Goal: Information Seeking & Learning: Learn about a topic

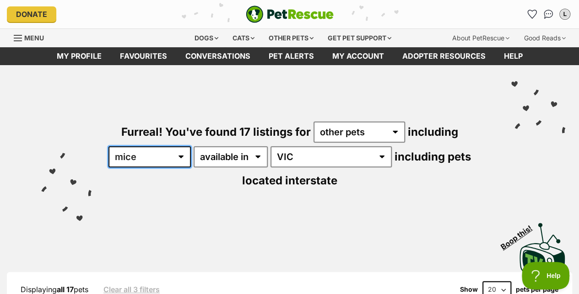
click at [191, 161] on select "all other pets Birds Chickens Cows Ducks Goats Guinea Pigs Horses Mice Pigs Rab…" at bounding box center [150, 156] width 82 height 21
select select "any"
click at [114, 146] on select "all other pets Birds Chickens Cows Ducks Goats Guinea Pigs Horses Mice Pigs Rab…" at bounding box center [150, 156] width 82 height 21
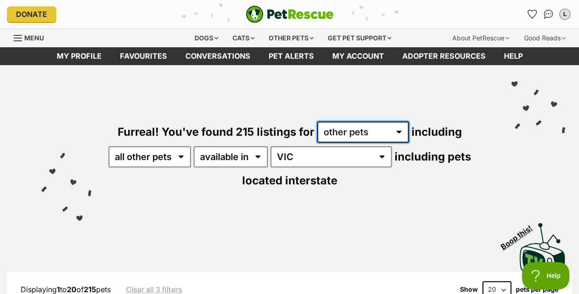
click at [341, 133] on select "any type of pet cats dogs other pets" at bounding box center [363, 131] width 92 height 21
select select "Dogs"
click at [317, 121] on select "any type of pet cats dogs other pets" at bounding box center [363, 131] width 92 height 21
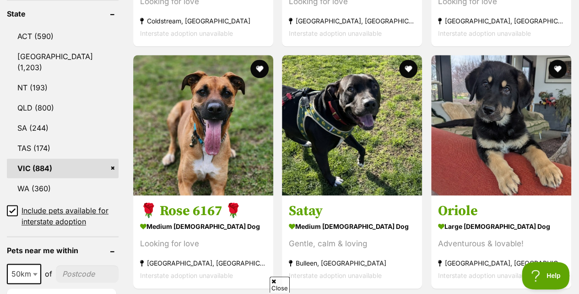
scroll to position [489, 0]
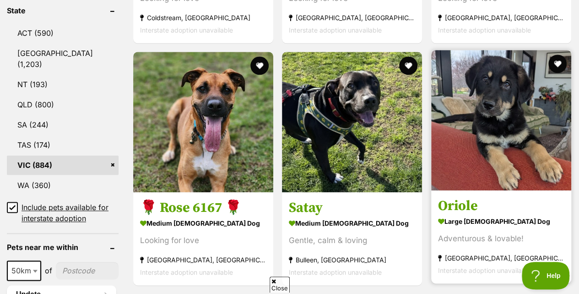
click at [482, 218] on strong "large male Dog" at bounding box center [501, 220] width 126 height 13
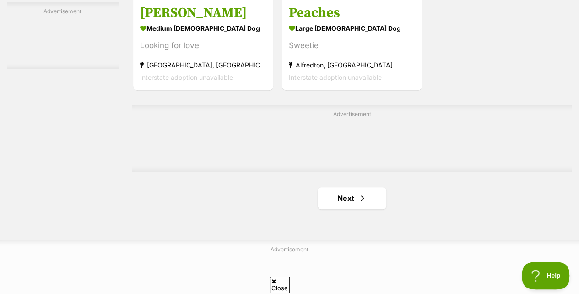
scroll to position [2128, 0]
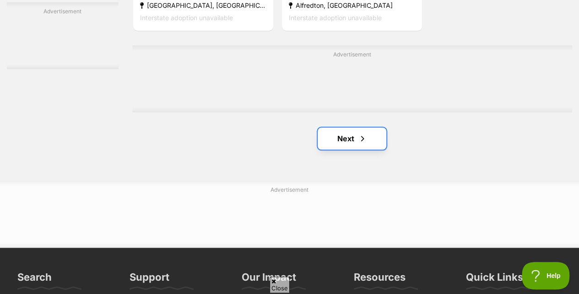
click at [328, 149] on link "Next" at bounding box center [352, 138] width 69 height 22
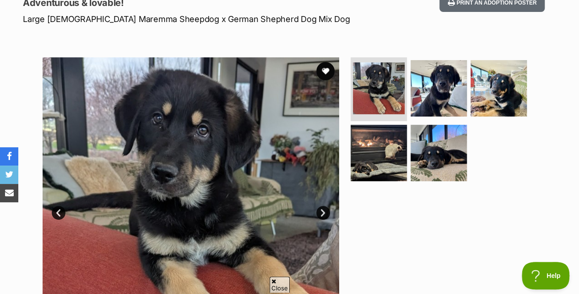
scroll to position [136, 0]
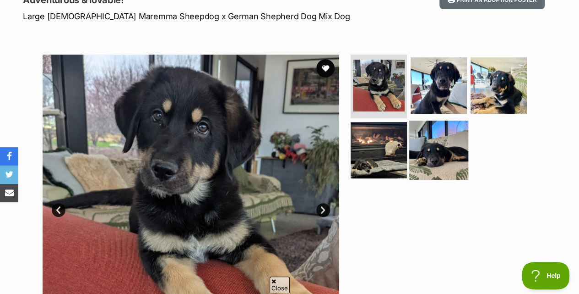
click at [450, 152] on img at bounding box center [438, 149] width 59 height 59
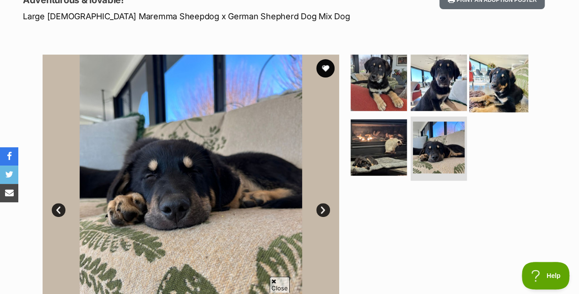
click at [487, 106] on img at bounding box center [498, 82] width 59 height 59
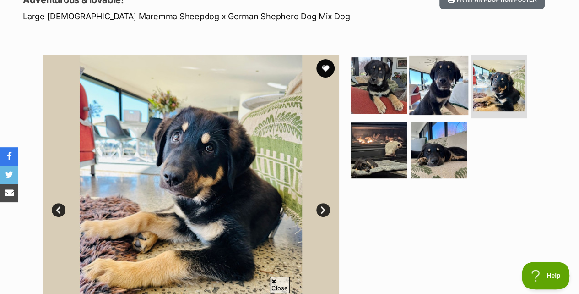
click at [443, 101] on img at bounding box center [438, 84] width 59 height 59
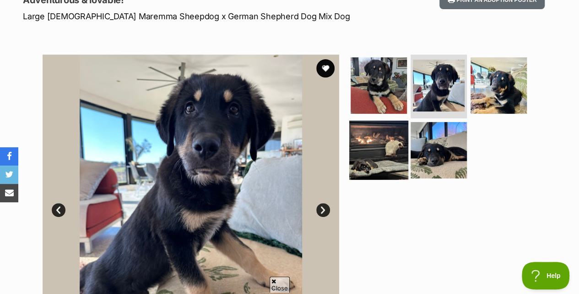
click at [399, 131] on img at bounding box center [378, 149] width 59 height 59
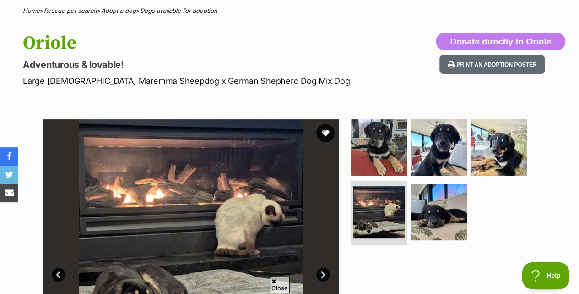
scroll to position [71, 0]
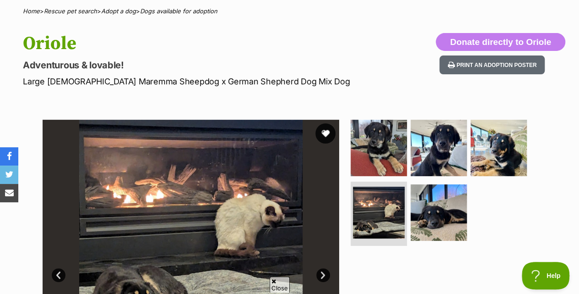
click at [329, 133] on button "favourite" at bounding box center [326, 133] width 20 height 20
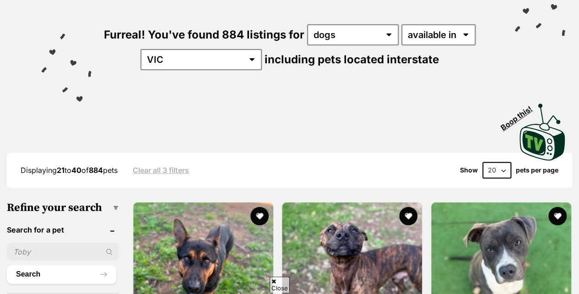
scroll to position [97, 0]
click at [493, 173] on select "20 40 60" at bounding box center [497, 170] width 29 height 16
click at [501, 174] on select "20 40 60" at bounding box center [497, 170] width 29 height 16
click at [504, 168] on select "20 40 60" at bounding box center [497, 170] width 29 height 16
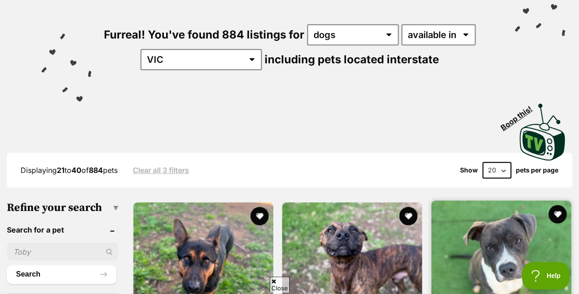
scroll to position [0, 0]
select select "60"
click at [483, 162] on select "20 40 60" at bounding box center [497, 170] width 29 height 16
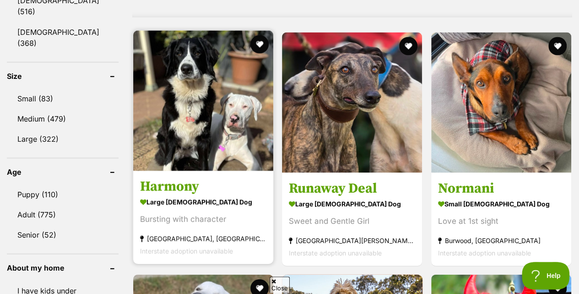
scroll to position [837, 0]
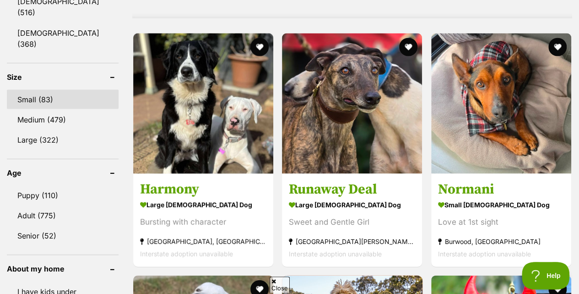
click at [41, 89] on link "Small (83)" at bounding box center [63, 98] width 112 height 19
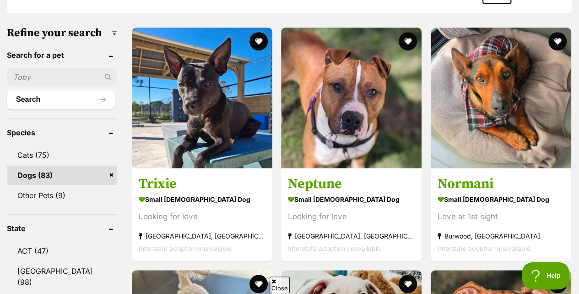
scroll to position [295, 0]
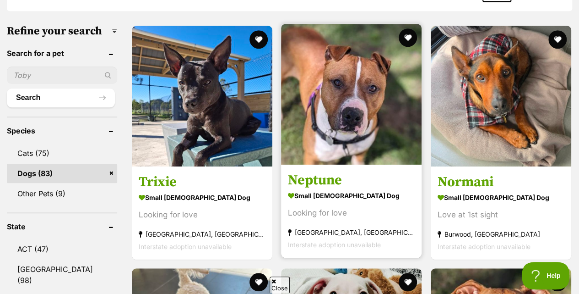
click at [371, 207] on div "Looking for love" at bounding box center [351, 213] width 127 height 12
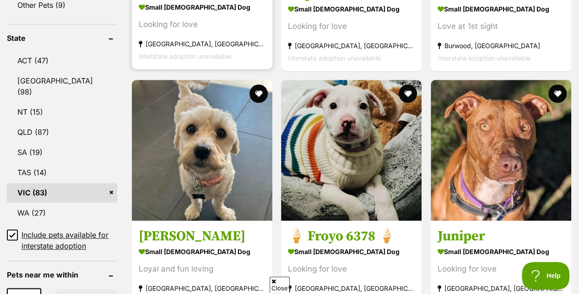
scroll to position [491, 0]
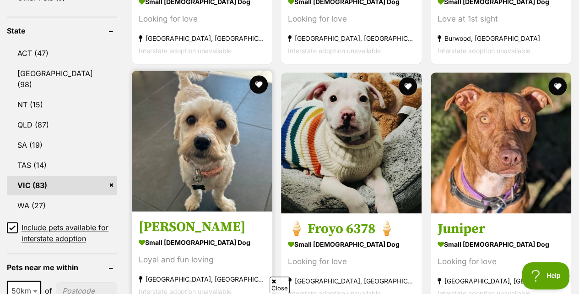
click at [228, 253] on div "Loyal and fun loving" at bounding box center [202, 259] width 127 height 12
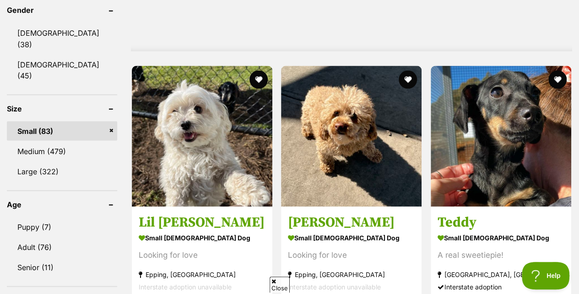
scroll to position [833, 0]
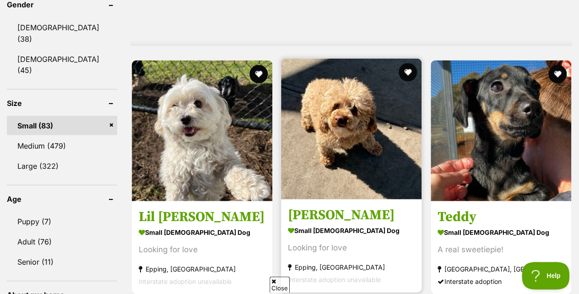
click at [383, 239] on section "small female Dog Looking for love Epping, VIC Interstate adoption unavailable" at bounding box center [351, 254] width 127 height 62
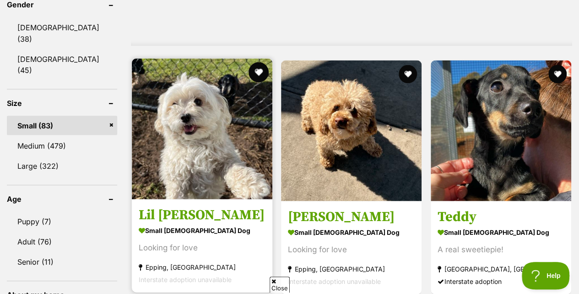
click at [259, 62] on button "favourite" at bounding box center [259, 72] width 20 height 20
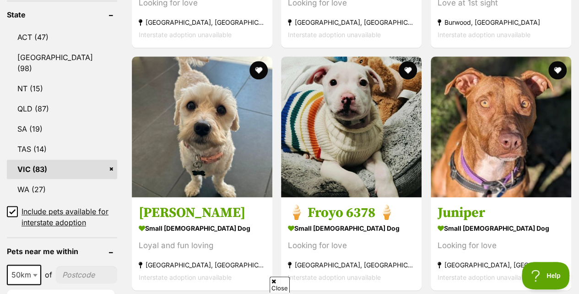
scroll to position [507, 0]
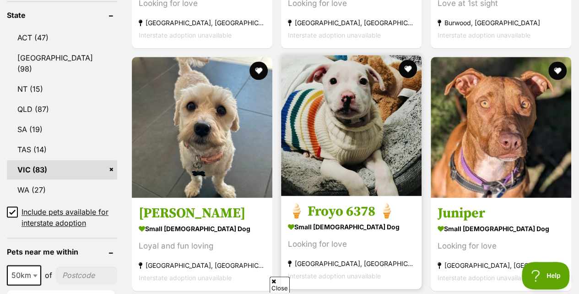
click at [366, 257] on strong "Mornington, VIC" at bounding box center [351, 263] width 127 height 12
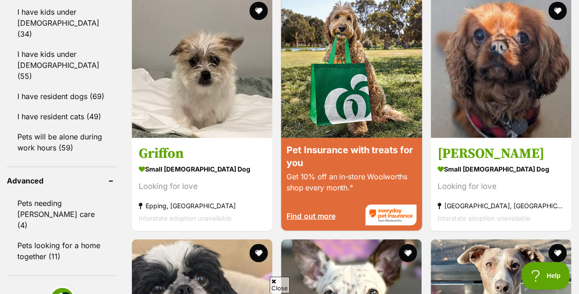
scroll to position [1139, 0]
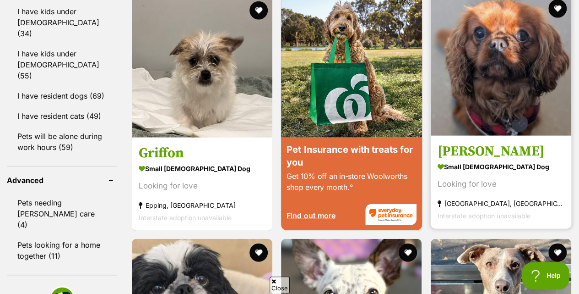
click at [524, 174] on section "small male Dog Looking for love North Melbourne, VIC Interstate adoption unavai…" at bounding box center [501, 190] width 127 height 62
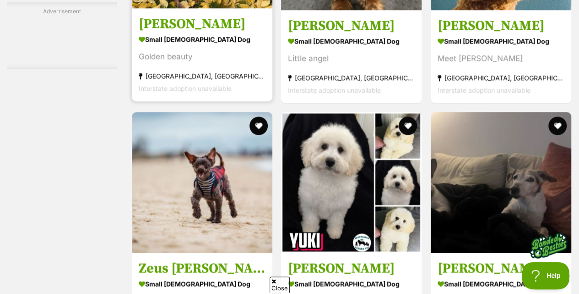
scroll to position [2445, 0]
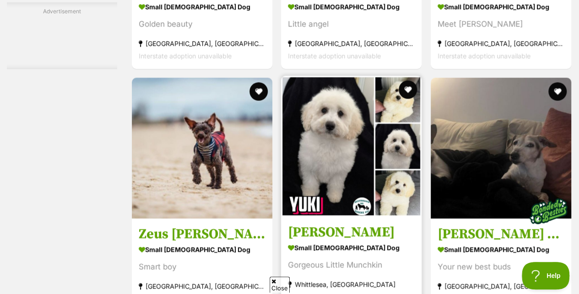
click at [389, 223] on h3 "Yuki" at bounding box center [351, 231] width 127 height 17
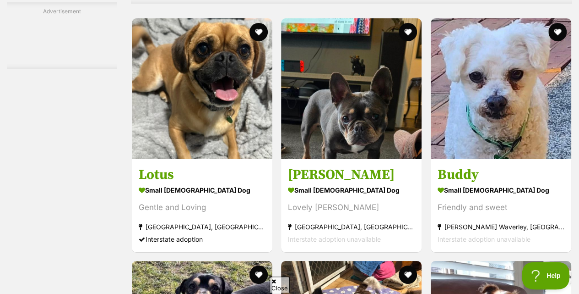
scroll to position [3406, 0]
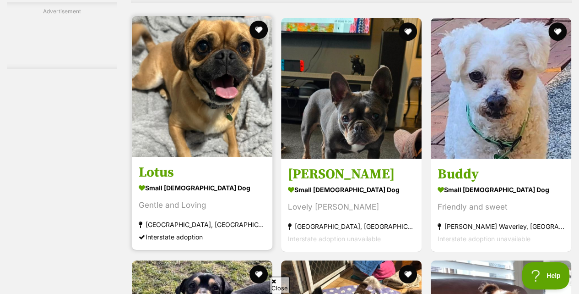
click at [238, 199] on div "Gentle and Loving" at bounding box center [202, 205] width 127 height 12
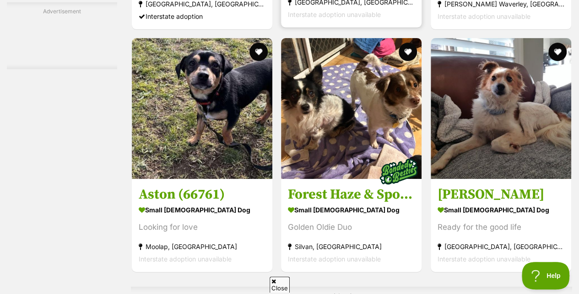
scroll to position [3635, 0]
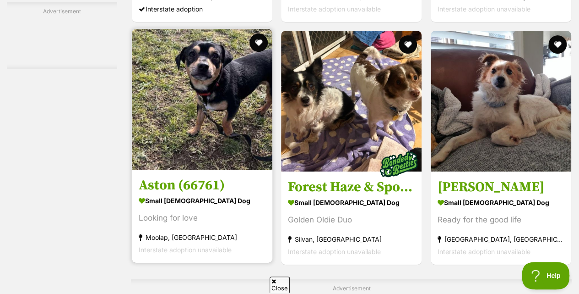
click at [256, 212] on div "Looking for love" at bounding box center [202, 218] width 127 height 12
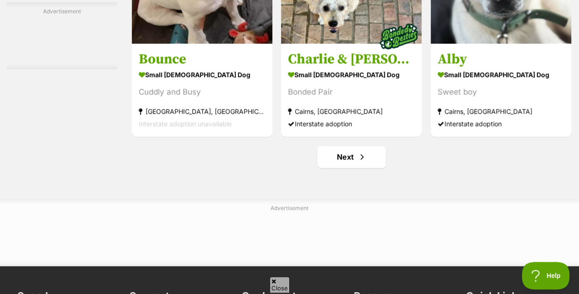
scroll to position [5799, 0]
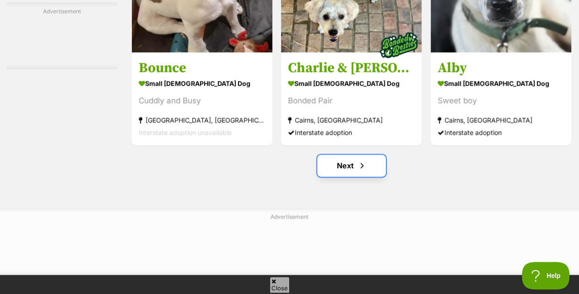
click at [336, 154] on link "Next" at bounding box center [351, 165] width 69 height 22
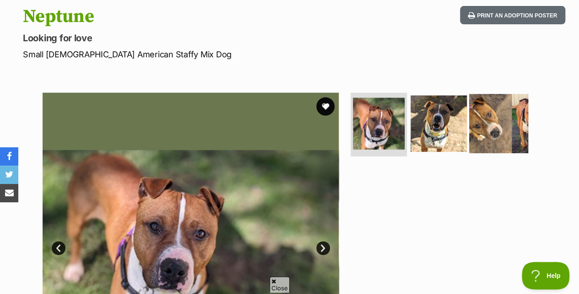
click at [488, 120] on img at bounding box center [498, 122] width 59 height 59
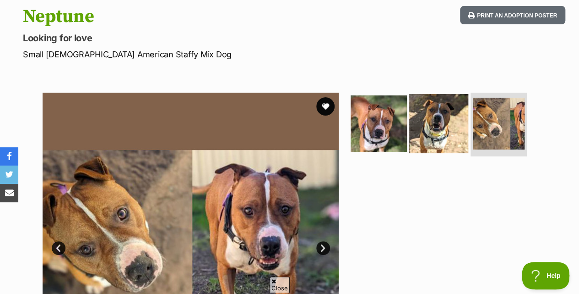
click at [455, 138] on img at bounding box center [438, 122] width 59 height 59
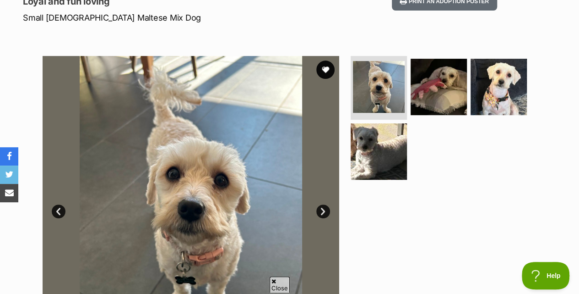
scroll to position [133, 0]
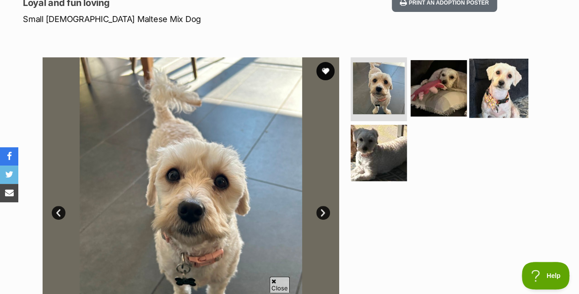
click at [494, 93] on img at bounding box center [498, 87] width 59 height 59
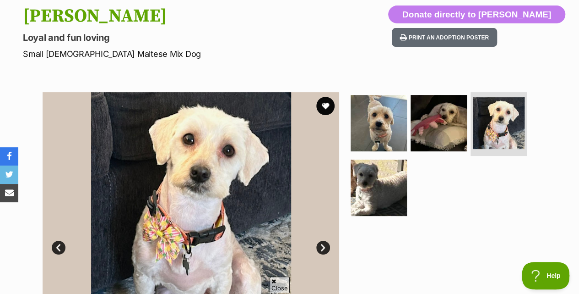
scroll to position [98, 0]
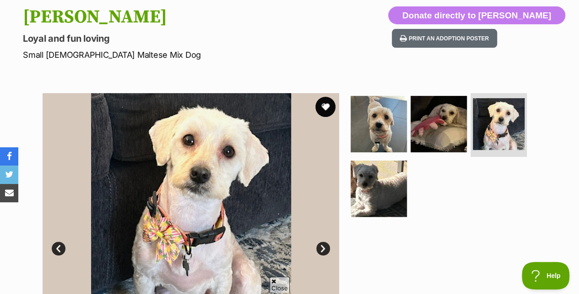
click at [324, 107] on button "favourite" at bounding box center [326, 107] width 20 height 20
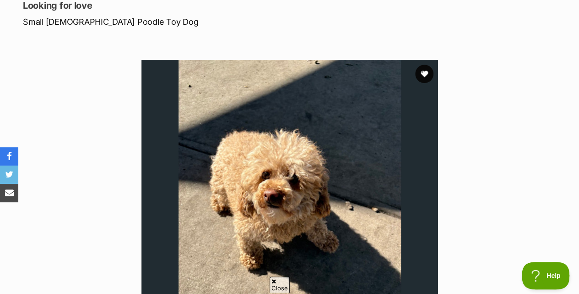
scroll to position [109, 0]
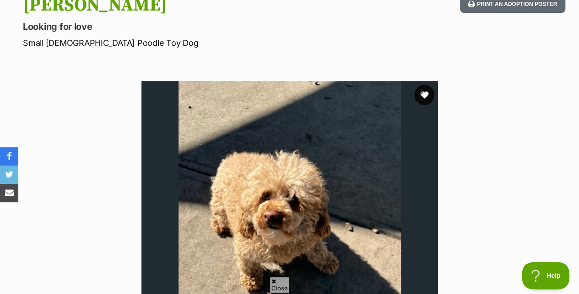
click at [430, 86] on button "favourite" at bounding box center [425, 95] width 20 height 20
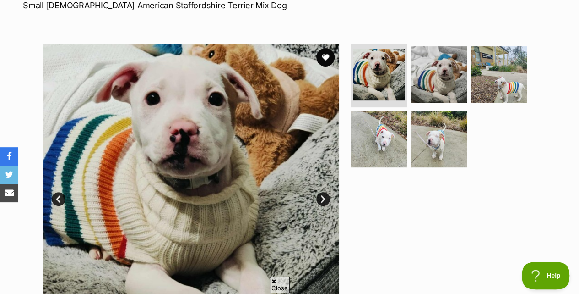
scroll to position [142, 0]
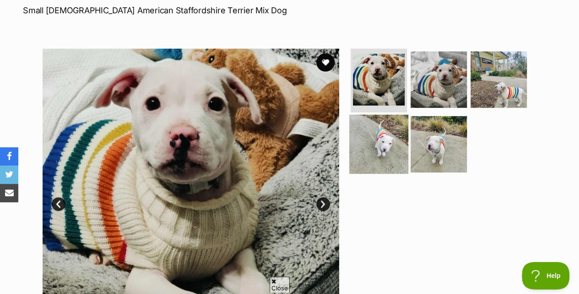
click at [376, 156] on img at bounding box center [378, 144] width 59 height 59
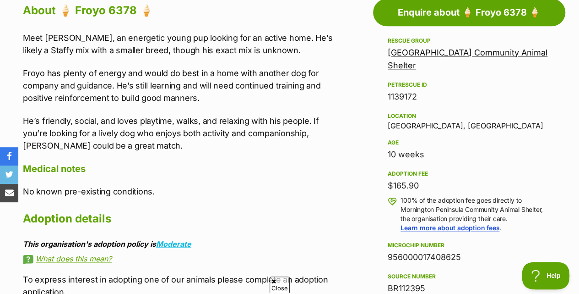
scroll to position [515, 0]
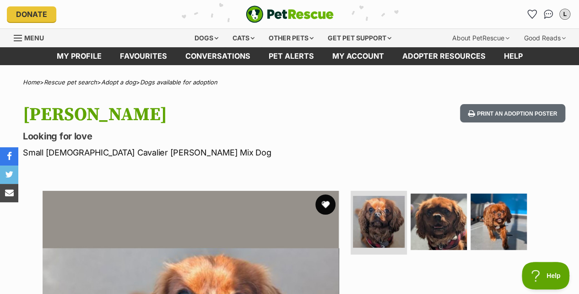
click at [325, 206] on button "favourite" at bounding box center [326, 204] width 20 height 20
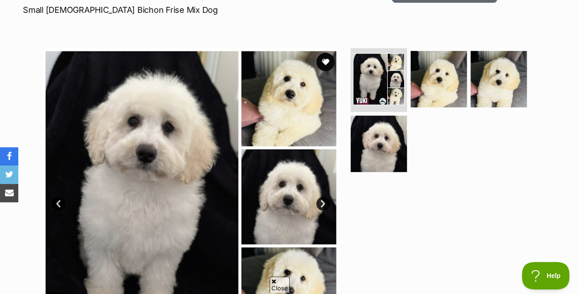
scroll to position [123, 0]
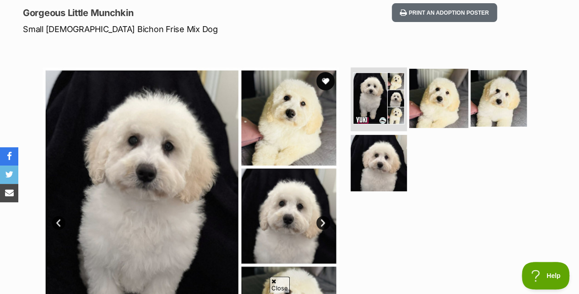
click at [434, 109] on img at bounding box center [438, 97] width 59 height 59
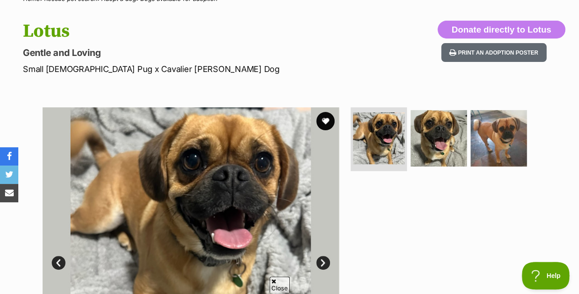
scroll to position [81, 0]
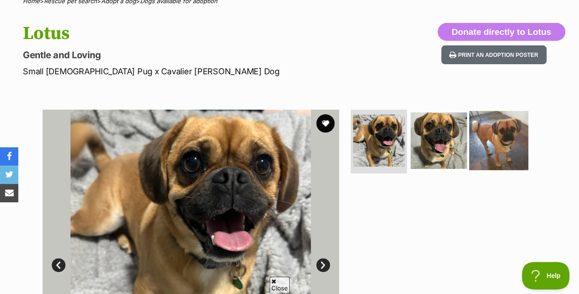
click at [495, 146] on img at bounding box center [498, 139] width 59 height 59
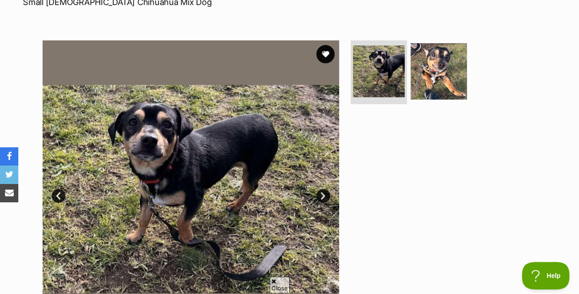
scroll to position [151, 0]
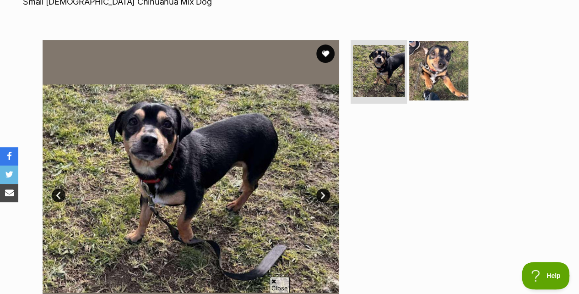
click at [428, 66] on img at bounding box center [438, 70] width 59 height 59
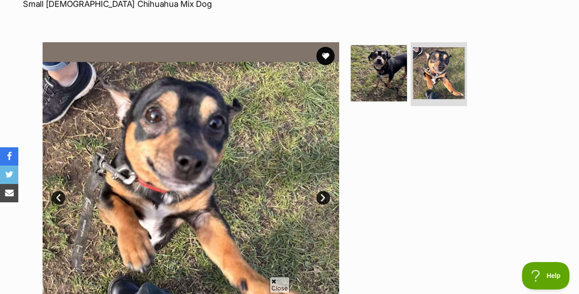
scroll to position [143, 0]
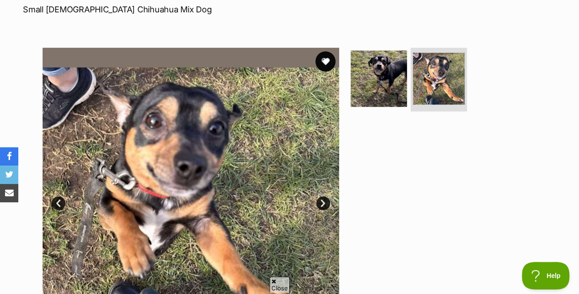
click at [323, 62] on button "favourite" at bounding box center [326, 61] width 20 height 20
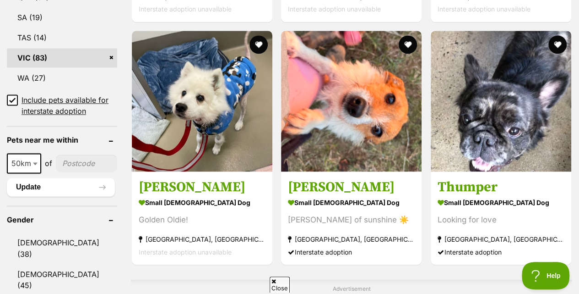
scroll to position [619, 0]
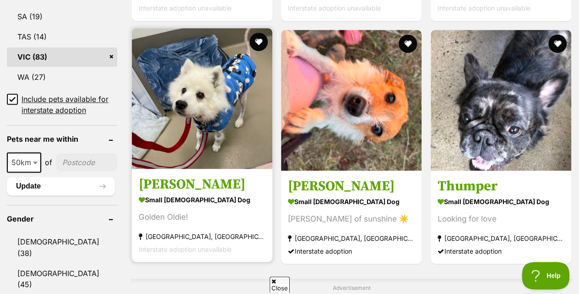
click at [228, 193] on strong "small male Dog" at bounding box center [202, 199] width 127 height 13
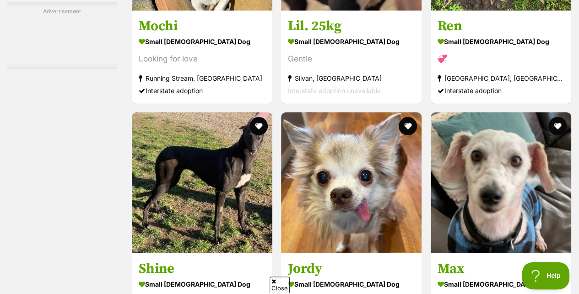
scroll to position [1719, 0]
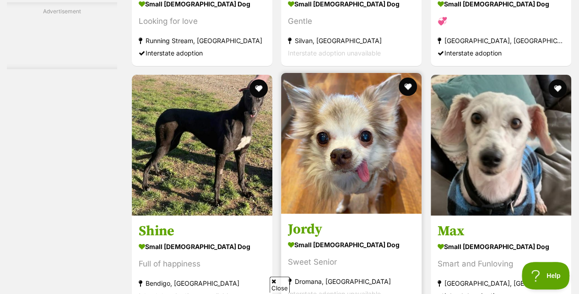
click at [386, 237] on section "small male Dog Sweet Senior Dromana, VIC Interstate adoption unavailable" at bounding box center [351, 268] width 127 height 62
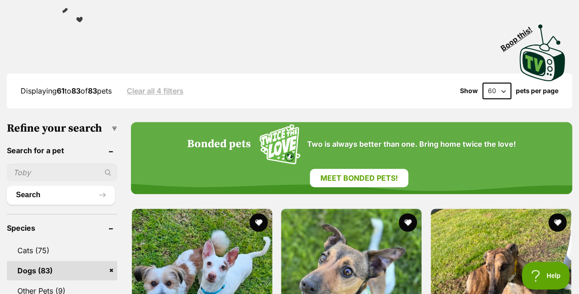
scroll to position [0, 0]
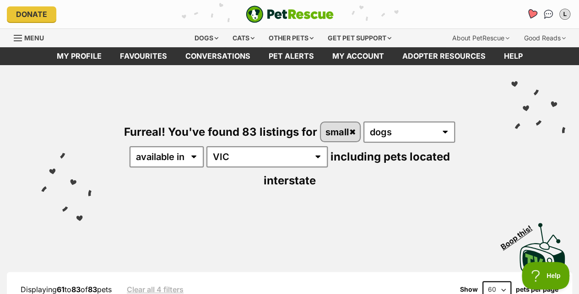
click at [527, 17] on icon "Favourites" at bounding box center [532, 14] width 12 height 12
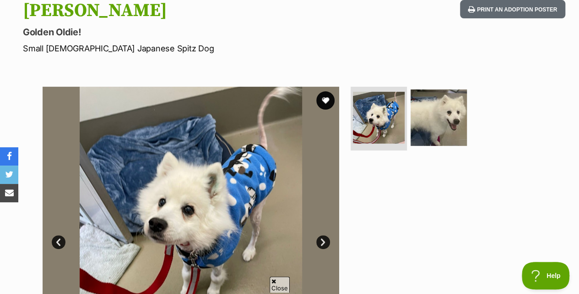
scroll to position [99, 0]
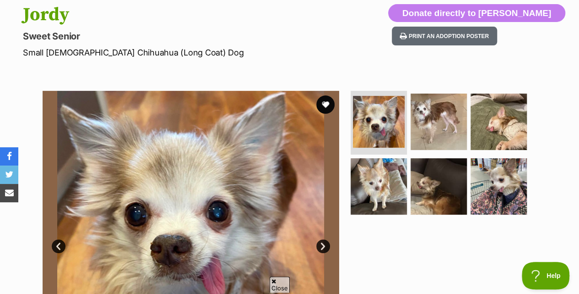
scroll to position [103, 0]
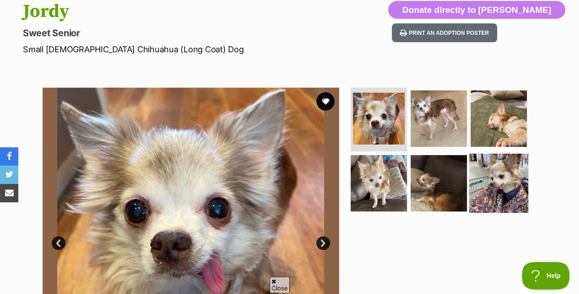
click at [501, 183] on img at bounding box center [498, 182] width 59 height 59
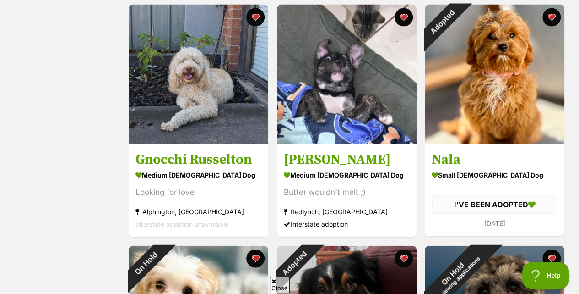
scroll to position [901, 0]
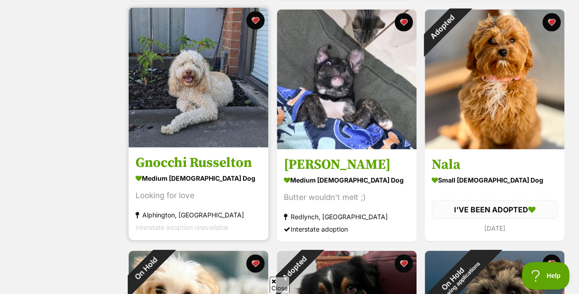
click at [261, 199] on div "Looking for love" at bounding box center [199, 195] width 126 height 12
click at [255, 22] on button "favourite" at bounding box center [256, 21] width 20 height 20
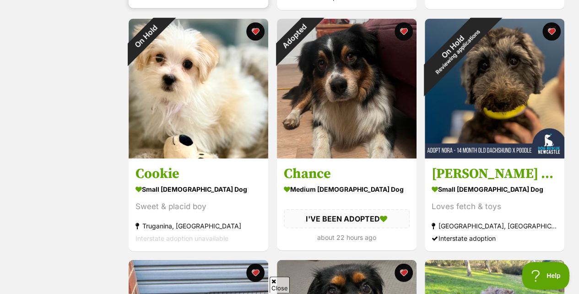
scroll to position [1135, 0]
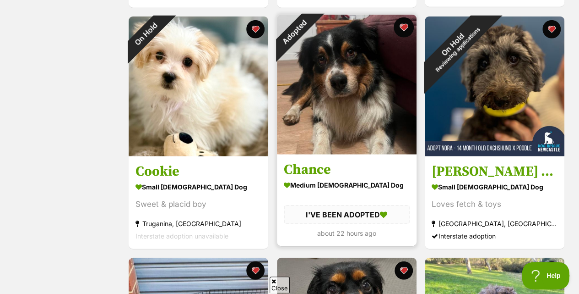
click at [404, 30] on button "favourite" at bounding box center [403, 27] width 20 height 20
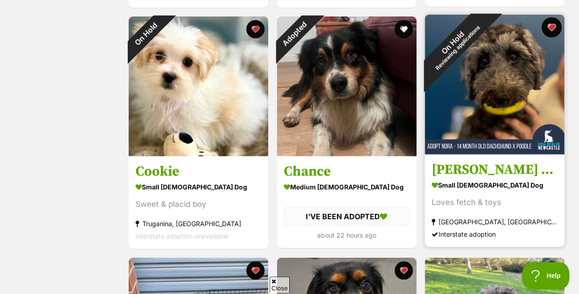
click at [548, 33] on button "favourite" at bounding box center [552, 27] width 20 height 20
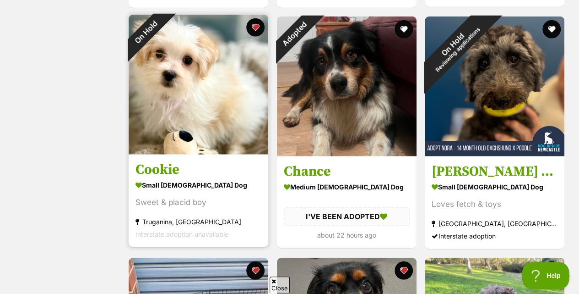
click at [211, 229] on section "small male Dog Sweet & placid boy Truganina, VIC Interstate adoption unavailable" at bounding box center [199, 209] width 126 height 62
click at [259, 28] on button "favourite" at bounding box center [256, 27] width 20 height 20
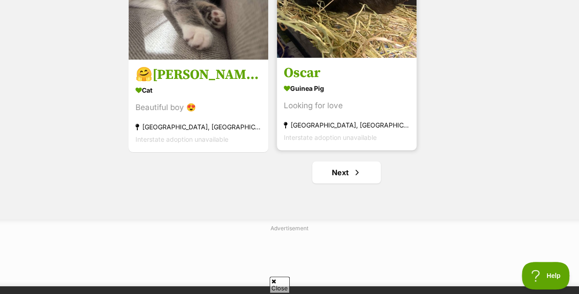
scroll to position [1714, 0]
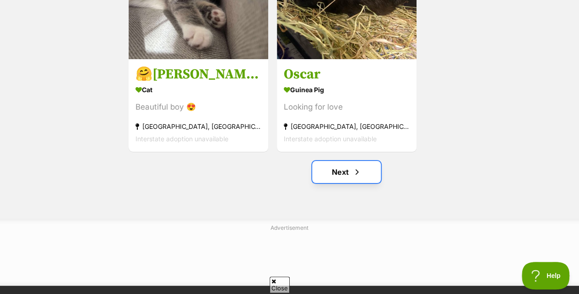
click at [351, 174] on link "Next" at bounding box center [346, 172] width 69 height 22
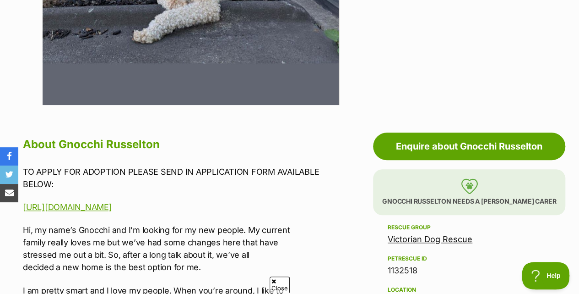
scroll to position [384, 0]
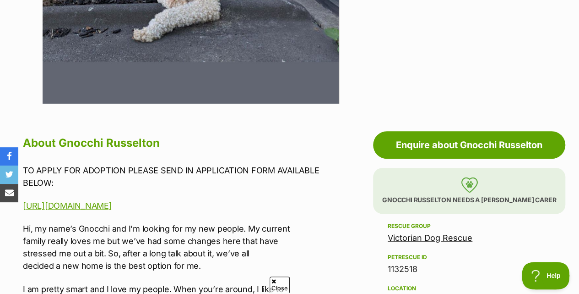
click at [411, 187] on p "Gnocchi Russelton needs a [PERSON_NAME] carer" at bounding box center [469, 191] width 192 height 46
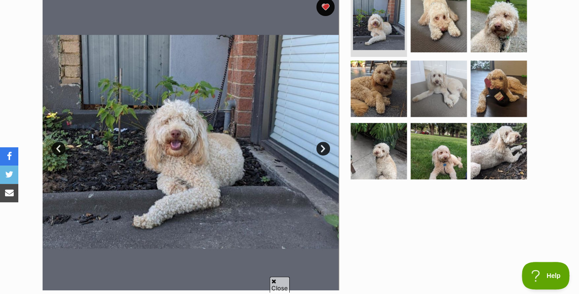
scroll to position [146, 0]
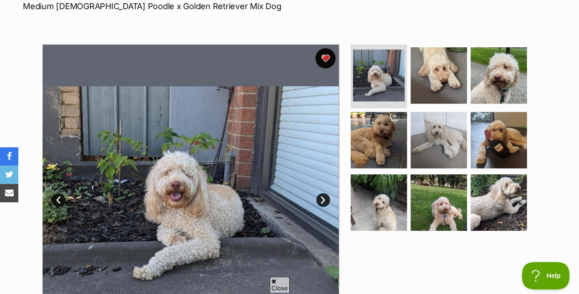
click at [330, 59] on button "favourite" at bounding box center [326, 58] width 20 height 20
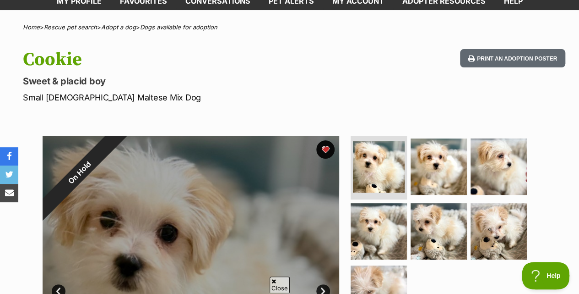
scroll to position [46, 0]
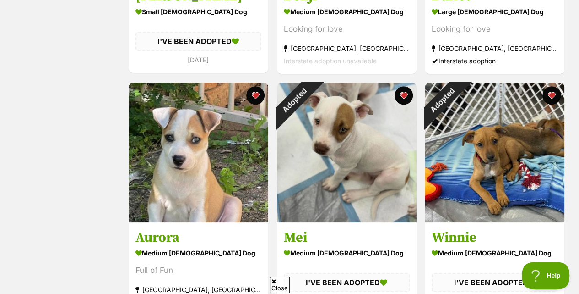
scroll to position [358, 0]
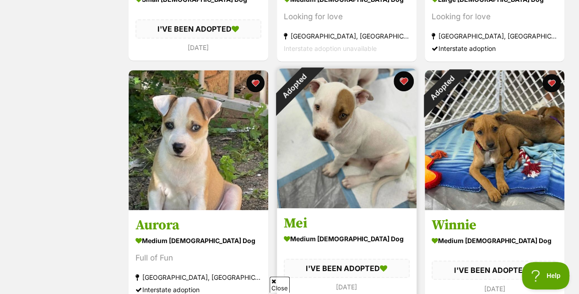
click at [408, 76] on button "favourite" at bounding box center [403, 81] width 20 height 20
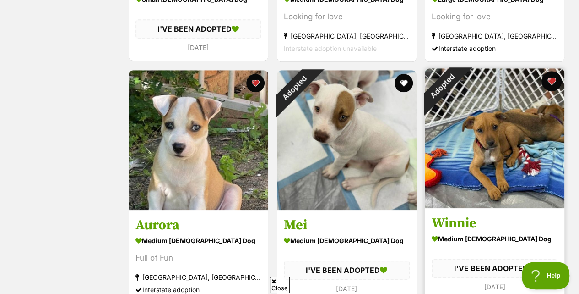
click at [548, 84] on button "favourite" at bounding box center [552, 81] width 20 height 20
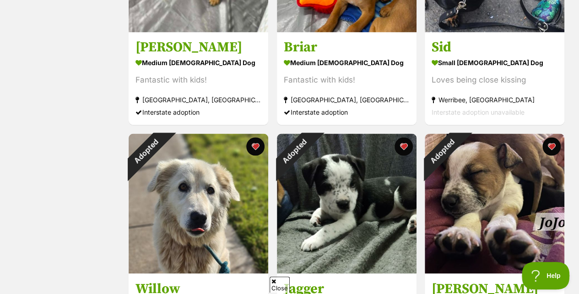
scroll to position [871, 0]
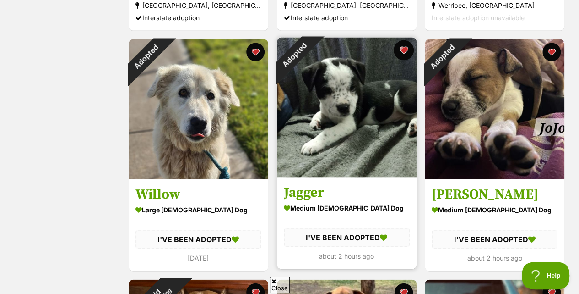
click at [400, 53] on button "favourite" at bounding box center [403, 50] width 20 height 20
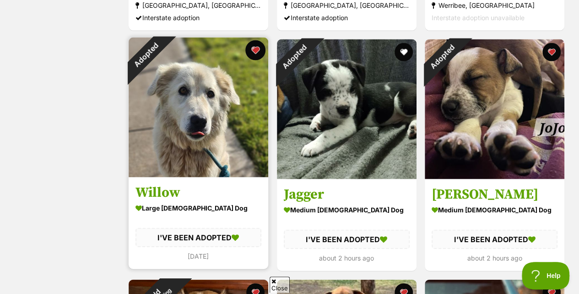
click at [255, 55] on button "favourite" at bounding box center [256, 50] width 20 height 20
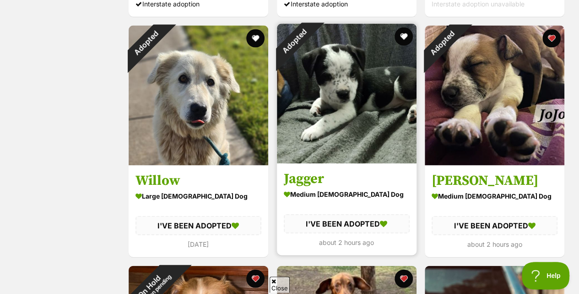
scroll to position [880, 0]
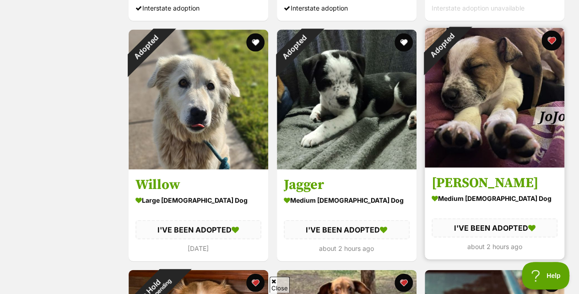
click at [551, 38] on button "favourite" at bounding box center [552, 41] width 20 height 20
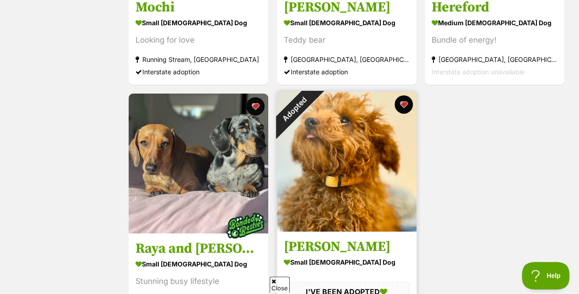
scroll to position [1539, 0]
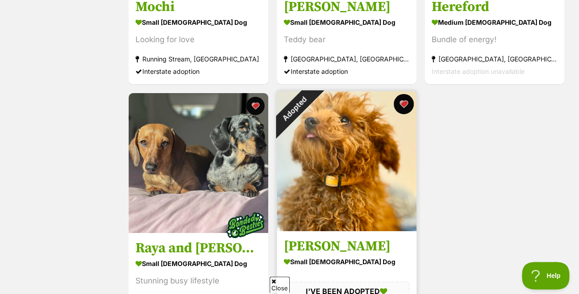
click at [405, 100] on button "favourite" at bounding box center [403, 104] width 20 height 20
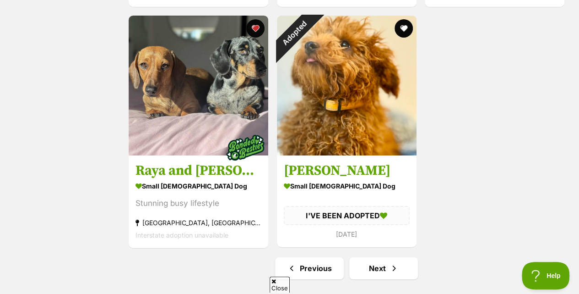
scroll to position [1616, 0]
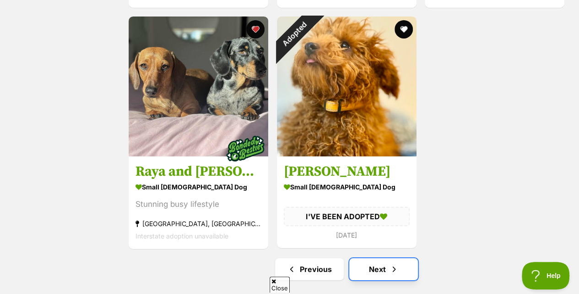
click at [388, 273] on link "Next" at bounding box center [383, 269] width 69 height 22
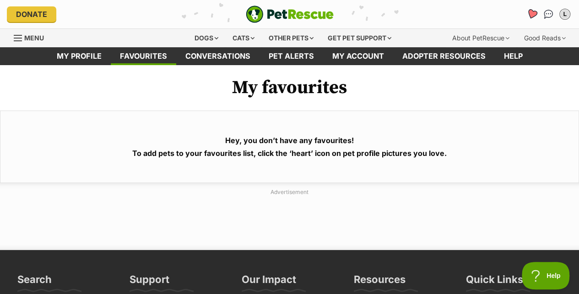
click at [526, 17] on link "Favourites" at bounding box center [532, 14] width 19 height 19
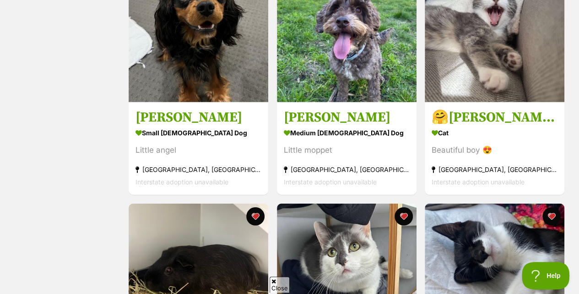
scroll to position [1168, 0]
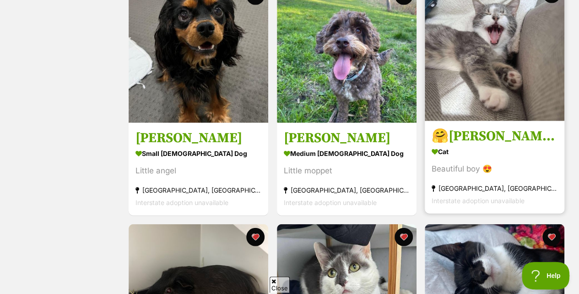
click at [495, 157] on div "Cat" at bounding box center [495, 151] width 126 height 13
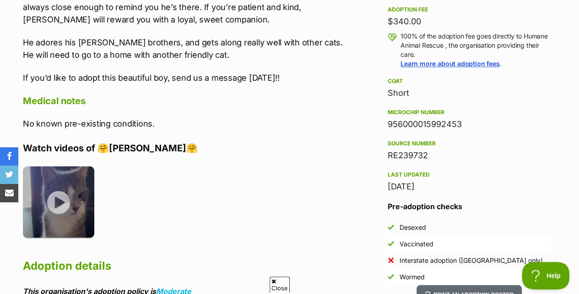
scroll to position [670, 0]
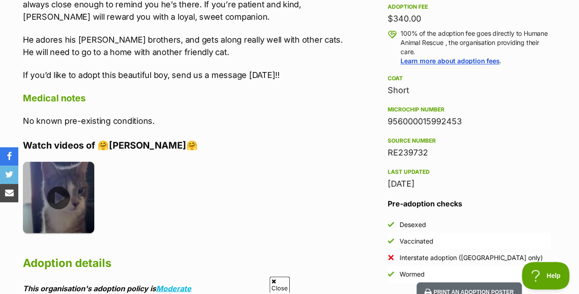
click at [62, 201] on img at bounding box center [58, 196] width 71 height 71
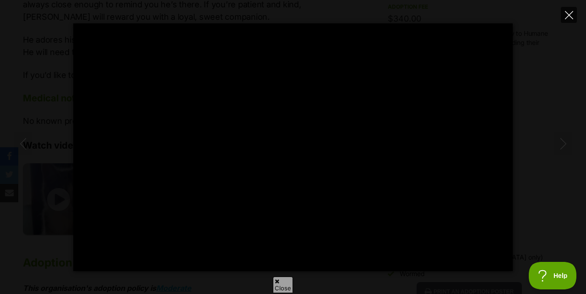
click at [573, 16] on button "Close" at bounding box center [569, 15] width 16 height 16
type input "38.46"
